Goal: Information Seeking & Learning: Learn about a topic

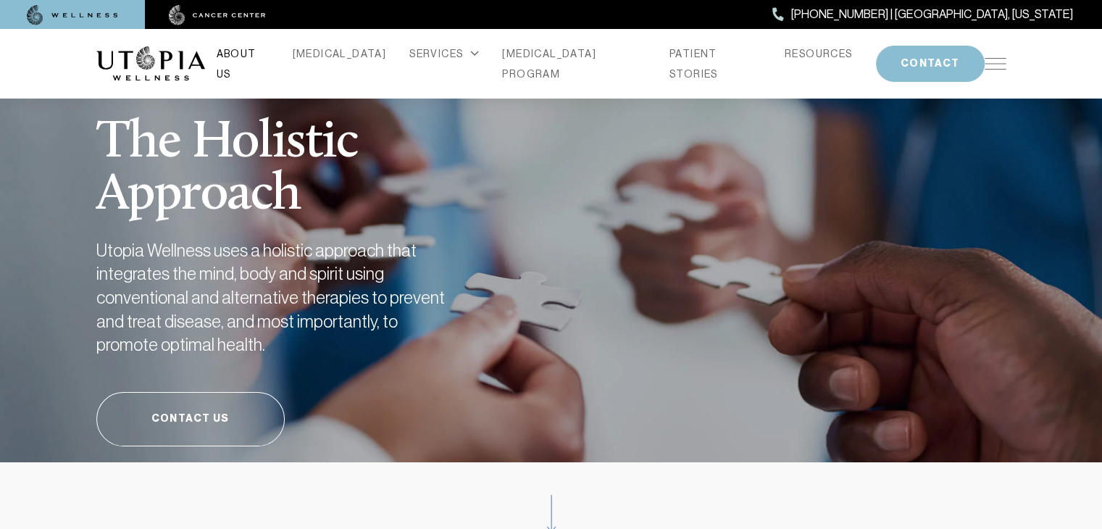
click at [270, 59] on link "ABOUT US" at bounding box center [243, 63] width 53 height 41
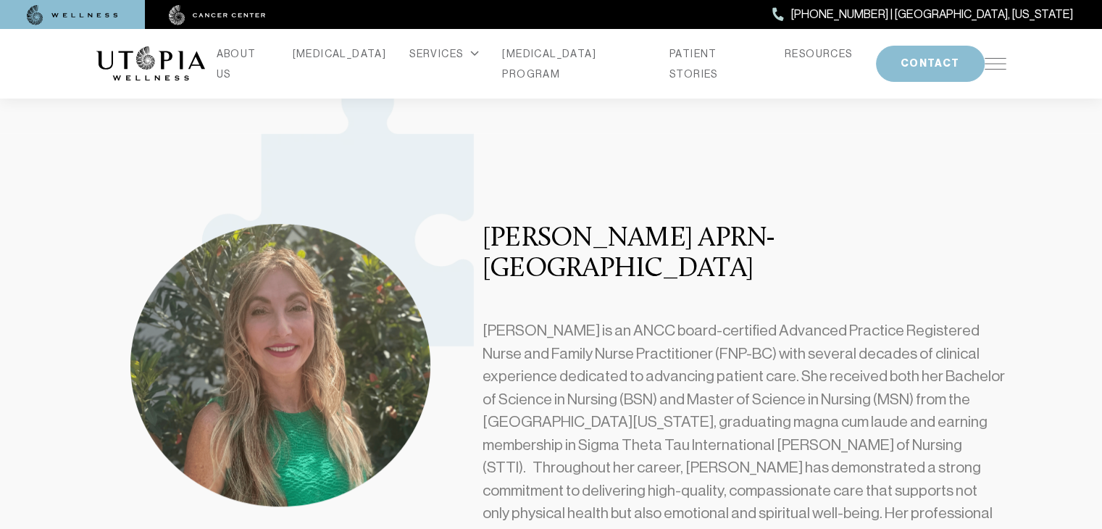
scroll to position [870, 0]
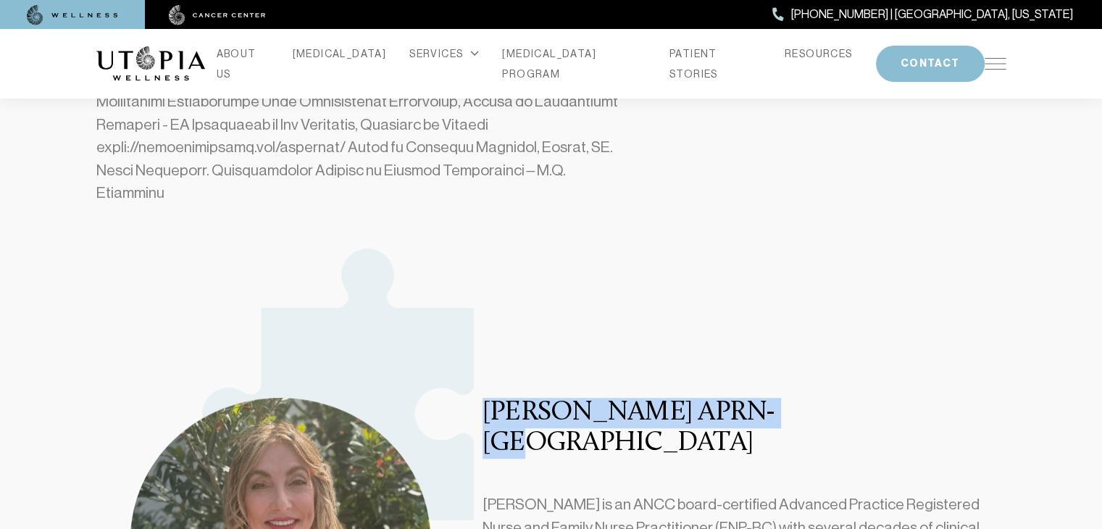
drag, startPoint x: 783, startPoint y: 388, endPoint x: 603, endPoint y: 389, distance: 179.8
copy h3 "Melinda Shiver APRN- BC"
